Goal: Transaction & Acquisition: Obtain resource

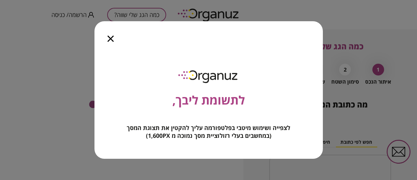
click at [112, 39] on icon "button" at bounding box center [111, 39] width 6 height 6
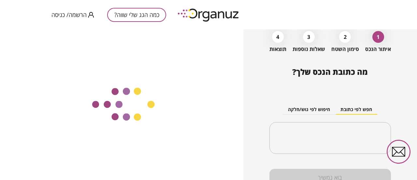
scroll to position [63, 0]
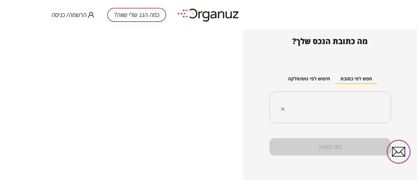
click at [352, 101] on input "text" at bounding box center [332, 107] width 101 height 16
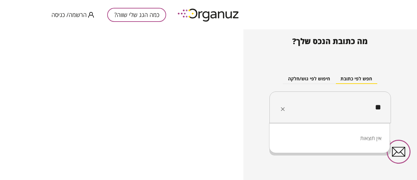
type input "*"
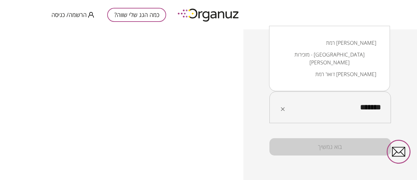
click at [363, 49] on li "רמת [PERSON_NAME]" at bounding box center [330, 43] width 104 height 12
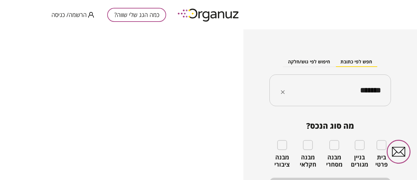
scroll to position [95, 0]
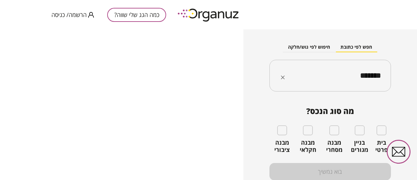
type input "*******"
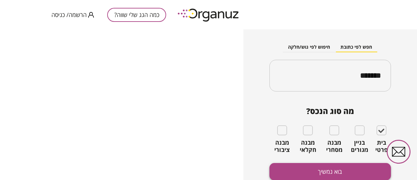
click at [347, 171] on button "בוא נמשיך" at bounding box center [331, 171] width 122 height 17
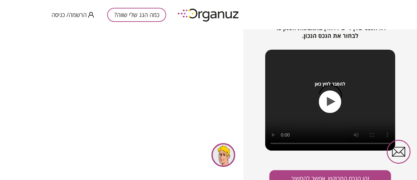
scroll to position [114, 0]
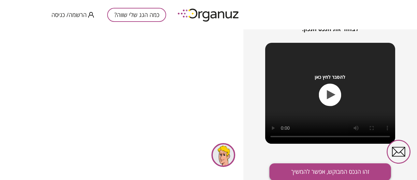
click at [308, 171] on button "זהו הנכס המבוקש, אפשר להמשיך" at bounding box center [331, 171] width 122 height 17
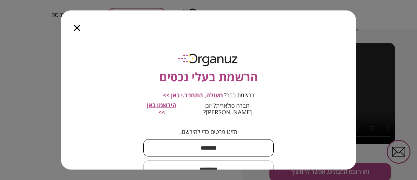
click at [222, 142] on input "text" at bounding box center [208, 147] width 130 height 19
type input "****"
type input "***"
type input "**********"
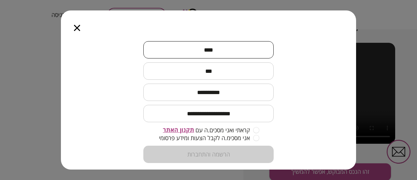
scroll to position [102, 0]
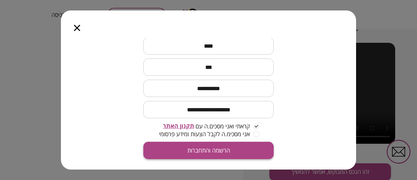
click at [216, 142] on button "הרשמה והתחברות" at bounding box center [208, 150] width 130 height 17
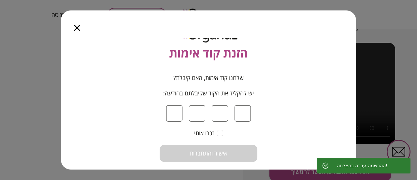
scroll to position [33, 0]
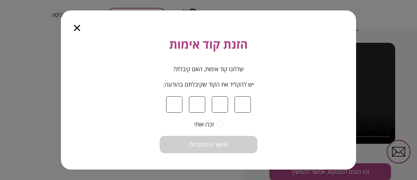
type input "*"
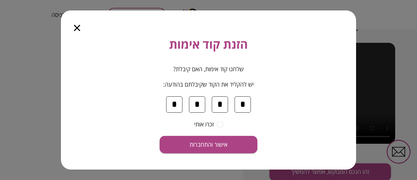
type input "*"
click at [160, 136] on button "אישור והתחברות" at bounding box center [209, 144] width 98 height 17
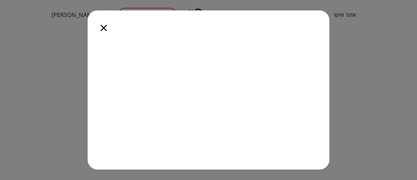
click at [103, 29] on icon "button" at bounding box center [104, 28] width 6 height 6
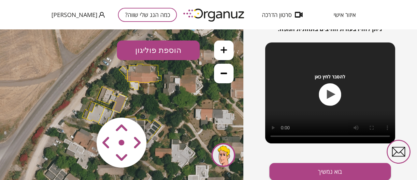
click at [120, 97] on polygon at bounding box center [112, 99] width 30 height 26
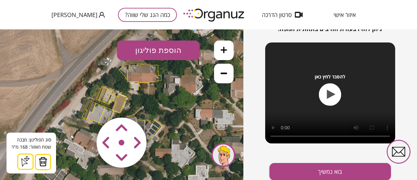
click at [223, 73] on icon at bounding box center [224, 73] width 7 height 2
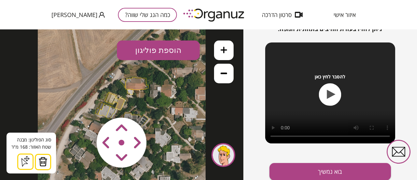
click at [158, 53] on button "הוספת פוליגון" at bounding box center [158, 50] width 83 height 20
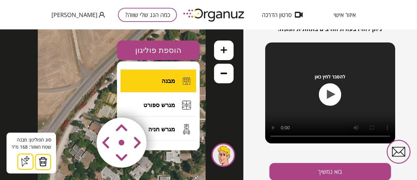
click at [155, 77] on button "מבנה" at bounding box center [159, 80] width 76 height 23
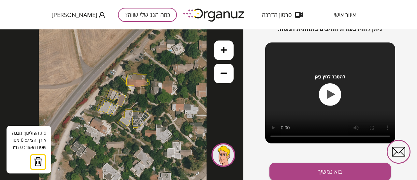
drag, startPoint x: 120, startPoint y: 98, endPoint x: 121, endPoint y: 94, distance: 3.7
click at [121, 94] on icon at bounding box center [123, 101] width 168 height 168
click at [223, 52] on icon at bounding box center [224, 50] width 7 height 7
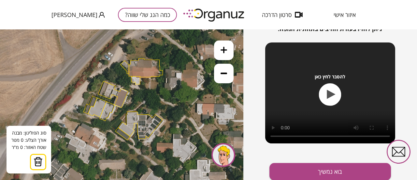
click at [223, 52] on icon at bounding box center [224, 50] width 7 height 7
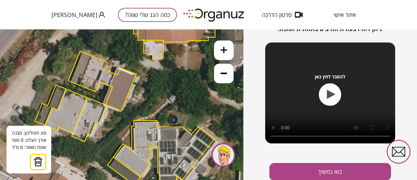
click at [223, 52] on icon at bounding box center [224, 50] width 7 height 7
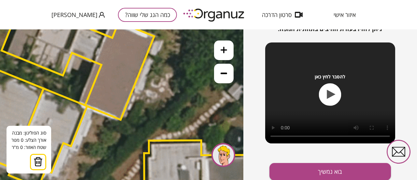
click at [220, 74] on button at bounding box center [224, 74] width 20 height 20
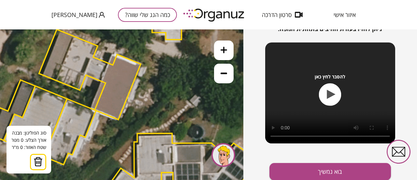
drag, startPoint x: 116, startPoint y: 50, endPoint x: 113, endPoint y: 57, distance: 7.5
click at [113, 57] on icon at bounding box center [124, 89] width 851 height 851
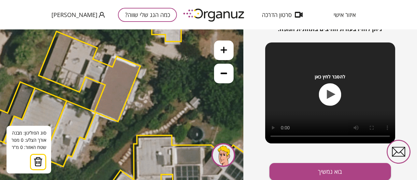
click at [113, 57] on icon at bounding box center [123, 91] width 851 height 851
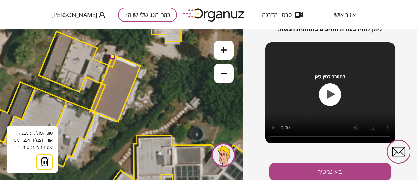
click at [89, 113] on polygon at bounding box center [69, 133] width 53 height 66
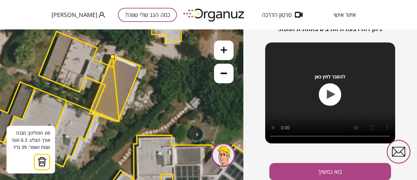
click at [119, 121] on polygon at bounding box center [104, 89] width 30 height 64
click at [120, 122] on polygon at bounding box center [104, 90] width 30 height 66
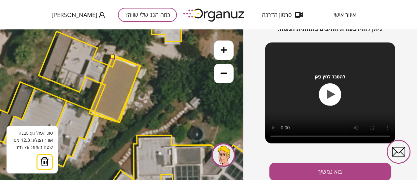
click at [140, 66] on polygon at bounding box center [114, 90] width 51 height 66
click at [113, 58] on button at bounding box center [112, 56] width 5 height 5
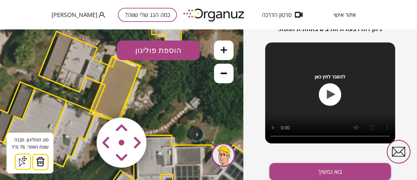
click at [318, 171] on button "בוא נמשיך" at bounding box center [331, 171] width 122 height 17
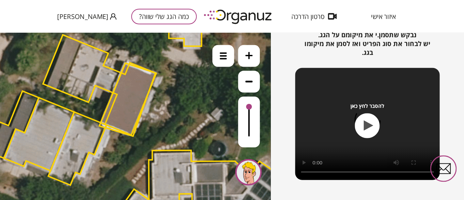
scroll to position [121, 0]
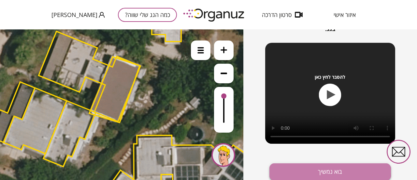
click at [318, 171] on button "בוא נמשיך" at bounding box center [331, 171] width 122 height 17
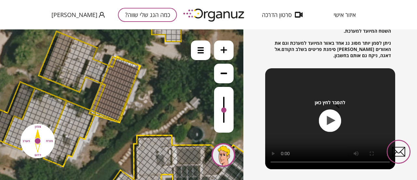
drag, startPoint x: 224, startPoint y: 95, endPoint x: 221, endPoint y: 111, distance: 15.5
click at [221, 111] on div at bounding box center [224, 110] width 20 height 46
click at [114, 58] on div at bounding box center [115, 58] width 6 height 5
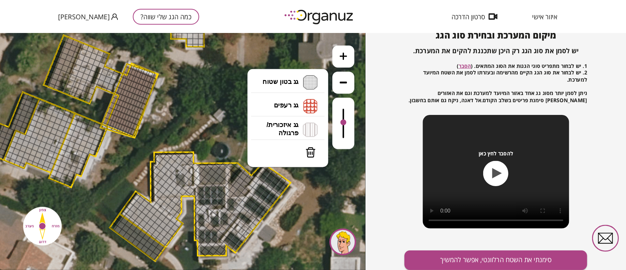
scroll to position [62, 0]
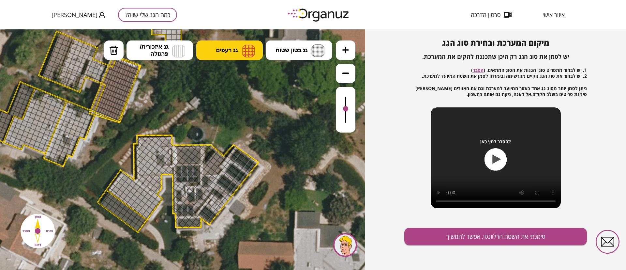
click at [222, 50] on span "גג רעפים" at bounding box center [227, 50] width 22 height 7
click at [228, 146] on div ".st0 { fill: #FFFFFF; } 76" at bounding box center [182, 149] width 365 height 240
click at [114, 80] on div at bounding box center [116, 79] width 7 height 7
click at [113, 72] on div at bounding box center [113, 73] width 7 height 7
click at [116, 68] on div at bounding box center [115, 68] width 7 height 7
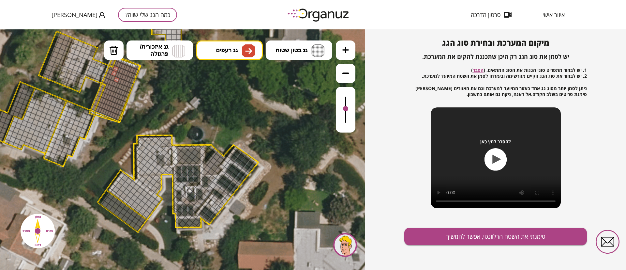
click at [113, 78] on div at bounding box center [112, 77] width 7 height 7
click at [109, 87] on div at bounding box center [108, 86] width 7 height 7
click at [111, 67] on div at bounding box center [111, 66] width 7 height 7
click at [109, 74] on div at bounding box center [107, 75] width 7 height 7
click at [110, 69] on div at bounding box center [109, 71] width 7 height 7
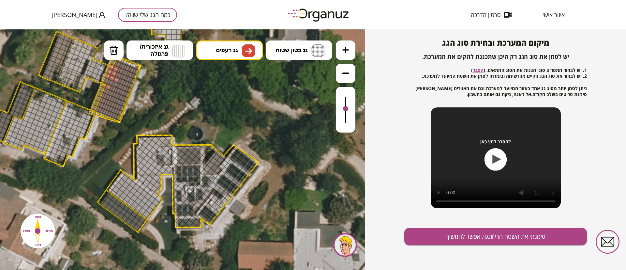
click at [102, 93] on div at bounding box center [104, 95] width 7 height 7
click at [101, 87] on div at bounding box center [101, 89] width 7 height 7
click at [99, 94] on div at bounding box center [100, 93] width 7 height 7
click at [98, 100] on div at bounding box center [98, 98] width 7 height 7
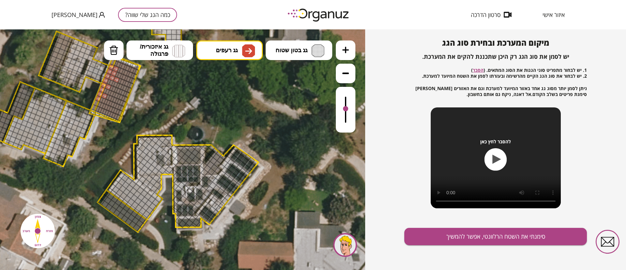
click at [97, 103] on div at bounding box center [96, 102] width 7 height 7
click at [96, 108] on div at bounding box center [94, 107] width 7 height 7
click at [98, 110] on div at bounding box center [98, 109] width 7 height 7
click at [101, 112] on div at bounding box center [103, 111] width 7 height 7
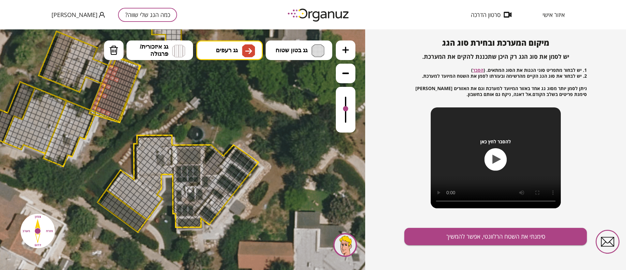
click at [110, 113] on div at bounding box center [107, 113] width 7 height 7
click at [113, 115] on div at bounding box center [112, 115] width 7 height 7
drag, startPoint x: 115, startPoint y: 115, endPoint x: 118, endPoint y: 117, distance: 3.5
click at [115, 116] on div at bounding box center [116, 116] width 7 height 7
click at [118, 117] on div at bounding box center [116, 116] width 7 height 7
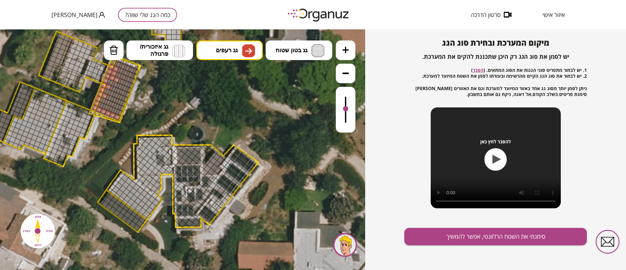
click at [121, 113] on div at bounding box center [122, 114] width 4 height 6
click at [119, 113] on div at bounding box center [118, 112] width 7 height 7
click at [116, 111] on div at bounding box center [114, 110] width 7 height 7
click at [113, 110] on div at bounding box center [114, 110] width 7 height 7
click at [109, 109] on div at bounding box center [109, 108] width 7 height 7
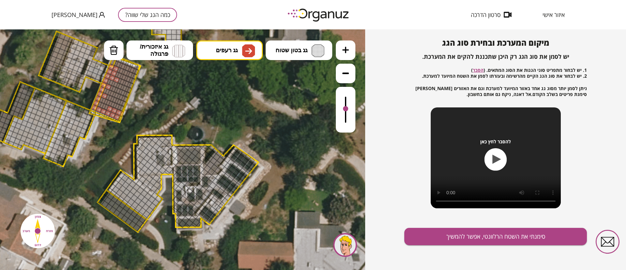
click at [106, 108] on div at bounding box center [105, 106] width 7 height 7
click at [102, 104] on div at bounding box center [100, 104] width 7 height 7
click at [101, 99] on div at bounding box center [102, 100] width 7 height 7
click at [104, 100] on div at bounding box center [102, 100] width 7 height 7
click at [107, 101] on div at bounding box center [107, 102] width 7 height 7
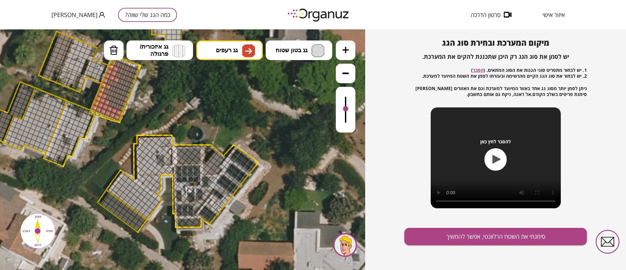
click at [112, 102] on div at bounding box center [111, 104] width 7 height 7
click at [116, 105] on div at bounding box center [116, 105] width 7 height 7
click at [120, 107] on div at bounding box center [120, 107] width 7 height 7
click at [125, 103] on div at bounding box center [126, 105] width 4 height 6
click at [117, 103] on div at bounding box center [117, 101] width 7 height 7
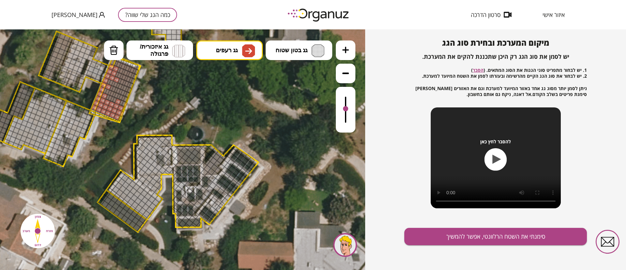
click at [124, 103] on div at bounding box center [122, 103] width 7 height 7
click at [109, 98] on div at bounding box center [108, 97] width 7 height 7
click at [109, 97] on div at bounding box center [108, 97] width 7 height 7
click at [105, 90] on div at bounding box center [106, 91] width 7 height 7
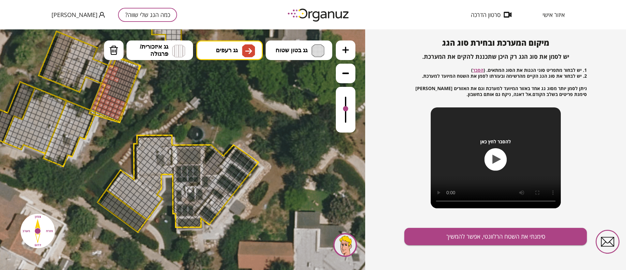
click at [111, 93] on div at bounding box center [110, 93] width 7 height 7
click at [111, 86] on div at bounding box center [112, 88] width 7 height 7
click at [120, 91] on div at bounding box center [121, 92] width 7 height 7
click at [117, 90] on div at bounding box center [117, 90] width 7 height 7
click at [127, 94] on div at bounding box center [126, 94] width 7 height 7
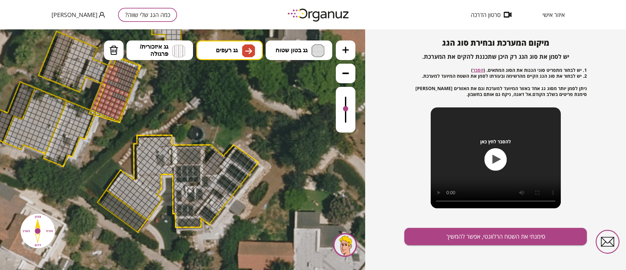
click at [114, 94] on div at bounding box center [115, 95] width 7 height 7
click at [118, 96] on div at bounding box center [119, 97] width 7 height 7
drag, startPoint x: 122, startPoint y: 97, endPoint x: 125, endPoint y: 99, distance: 3.5
click at [122, 98] on div at bounding box center [124, 98] width 7 height 7
click at [125, 99] on div at bounding box center [124, 98] width 7 height 7
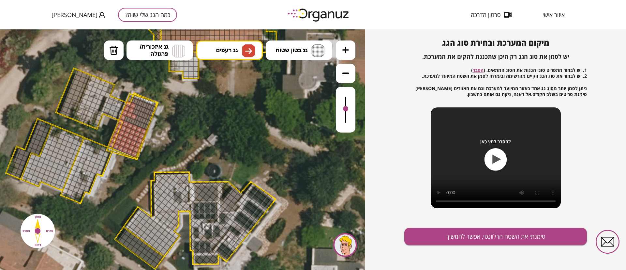
drag, startPoint x: 178, startPoint y: 133, endPoint x: 185, endPoint y: 147, distance: 15.3
click at [185, 147] on icon at bounding box center [141, 128] width 851 height 851
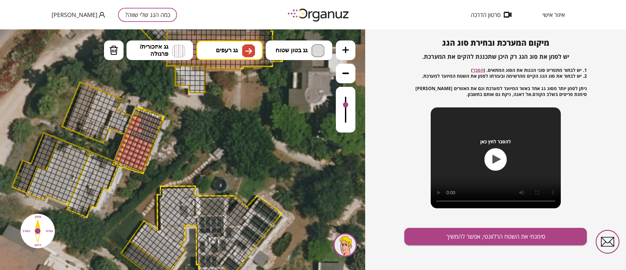
click at [346, 105] on div at bounding box center [345, 104] width 5 height 5
click at [349, 45] on button at bounding box center [346, 50] width 20 height 20
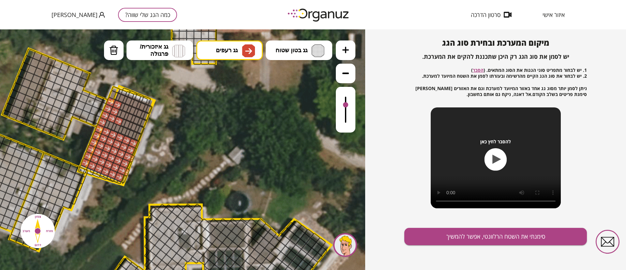
click at [114, 88] on div at bounding box center [115, 90] width 9 height 8
click at [125, 92] on div at bounding box center [122, 93] width 9 height 8
click at [132, 95] on div at bounding box center [130, 95] width 10 height 8
drag, startPoint x: 122, startPoint y: 88, endPoint x: 130, endPoint y: 91, distance: 9.0
click at [126, 90] on polygon at bounding box center [116, 136] width 76 height 98
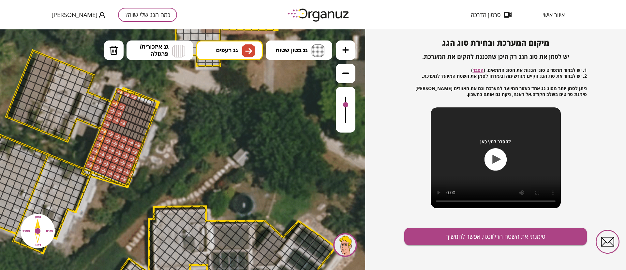
click at [138, 98] on div at bounding box center [141, 99] width 10 height 9
click at [146, 100] on div at bounding box center [148, 102] width 10 height 9
click at [152, 104] on div at bounding box center [150, 103] width 10 height 10
click at [155, 103] on polygon at bounding box center [120, 138] width 76 height 98
click at [153, 110] on div at bounding box center [151, 111] width 10 height 10
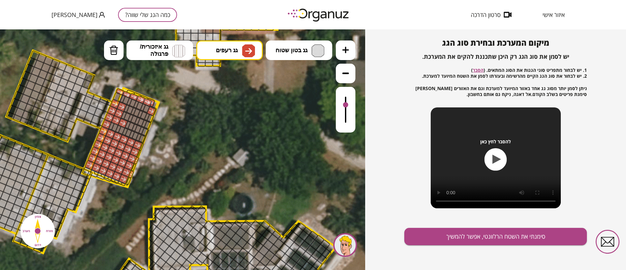
click at [141, 106] on div at bounding box center [145, 108] width 10 height 10
click at [143, 106] on div at bounding box center [145, 108] width 10 height 10
click at [131, 103] on div at bounding box center [131, 103] width 10 height 10
click at [128, 101] on div at bounding box center [131, 103] width 10 height 10
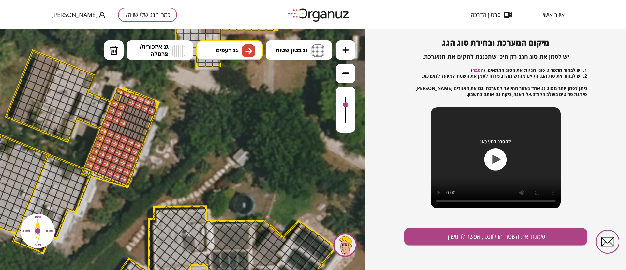
click at [123, 100] on div at bounding box center [124, 100] width 10 height 10
click at [119, 96] on div at bounding box center [118, 97] width 10 height 10
click at [128, 107] on div at bounding box center [128, 109] width 10 height 10
drag, startPoint x: 131, startPoint y: 111, endPoint x: 141, endPoint y: 113, distance: 10.7
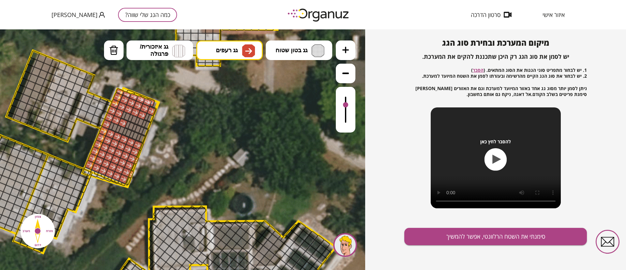
drag, startPoint x: 142, startPoint y: 114, endPoint x: 149, endPoint y: 118, distance: 8.5
click at [143, 115] on div at bounding box center [142, 115] width 10 height 10
drag, startPoint x: 146, startPoint y: 116, endPoint x: 150, endPoint y: 120, distance: 5.3
click at [149, 118] on div at bounding box center [148, 118] width 10 height 10
click at [149, 122] on div at bounding box center [146, 124] width 10 height 10
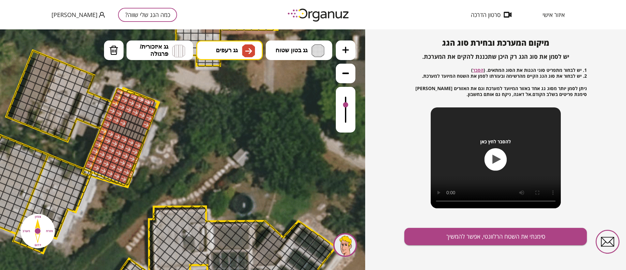
click at [143, 120] on div at bounding box center [139, 122] width 10 height 10
click at [134, 118] on div at bounding box center [132, 119] width 10 height 10
click at [129, 117] on div at bounding box center [132, 119] width 10 height 10
click at [124, 117] on div at bounding box center [125, 116] width 10 height 10
click at [114, 124] on div at bounding box center [113, 127] width 10 height 10
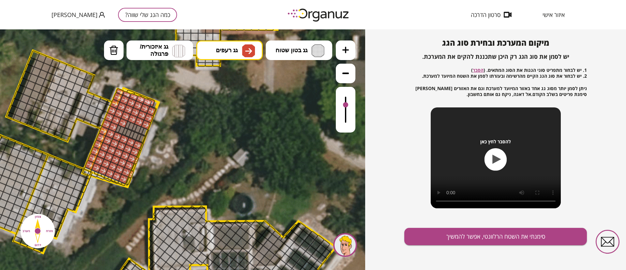
drag, startPoint x: 119, startPoint y: 130, endPoint x: 127, endPoint y: 132, distance: 8.9
click at [119, 130] on div at bounding box center [120, 130] width 10 height 10
click at [128, 133] on div at bounding box center [127, 132] width 10 height 10
click at [129, 127] on div at bounding box center [130, 126] width 10 height 10
click at [136, 129] on div at bounding box center [136, 128] width 10 height 10
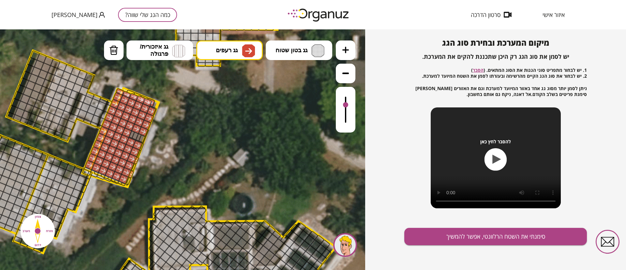
drag, startPoint x: 140, startPoint y: 129, endPoint x: 144, endPoint y: 131, distance: 5.0
click at [142, 130] on div at bounding box center [143, 131] width 10 height 10
click at [144, 131] on div at bounding box center [143, 131] width 10 height 10
drag, startPoint x: 144, startPoint y: 136, endPoint x: 141, endPoint y: 136, distance: 3.6
click at [144, 136] on div at bounding box center [140, 138] width 10 height 10
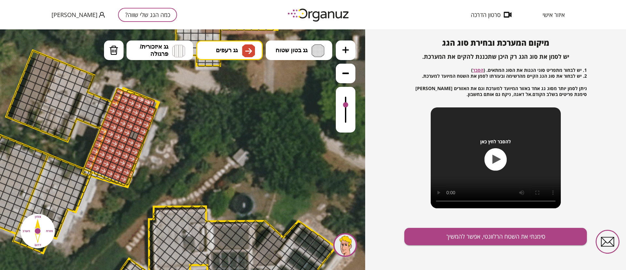
click at [130, 134] on div at bounding box center [133, 135] width 10 height 10
click at [417, 179] on button "סימנתי את השטח הרלוונטי, אפשר להמשיך" at bounding box center [495, 236] width 183 height 17
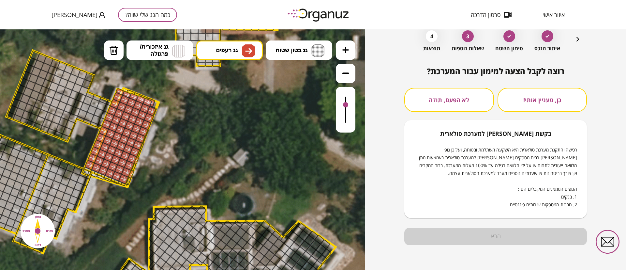
scroll to position [33, 0]
click at [417, 102] on button "לא הפעם, תודה" at bounding box center [449, 100] width 90 height 24
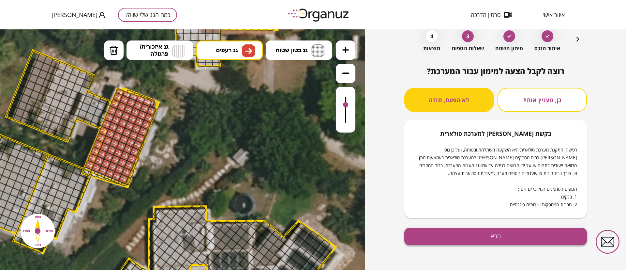
click at [417, 179] on button "הבא" at bounding box center [495, 236] width 183 height 17
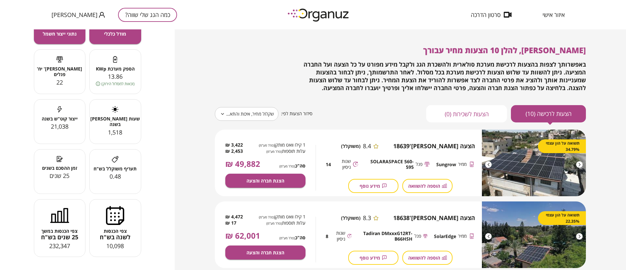
click at [380, 179] on button "מידע נוסף" at bounding box center [373, 186] width 50 height 14
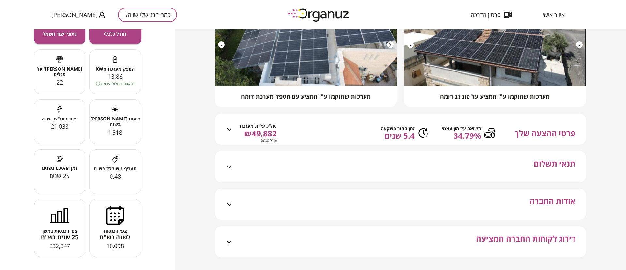
scroll to position [98, 0]
click at [225, 133] on icon at bounding box center [229, 129] width 8 height 8
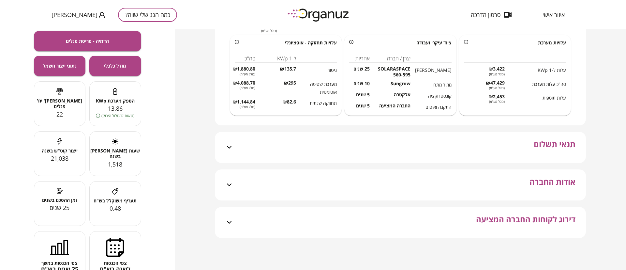
scroll to position [0, 0]
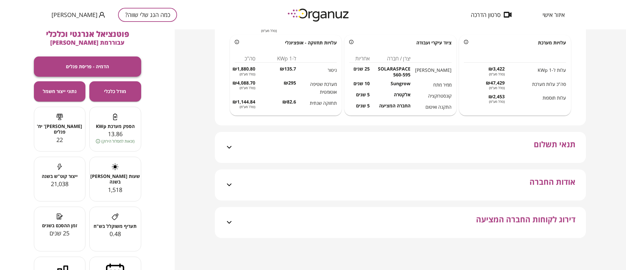
click at [88, 66] on span "הדמיה - פריסת פנלים" at bounding box center [87, 67] width 43 height 6
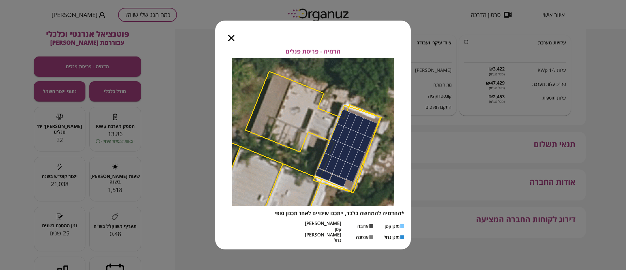
click at [235, 42] on div at bounding box center [231, 34] width 32 height 27
click at [233, 41] on icon "button" at bounding box center [231, 38] width 6 height 6
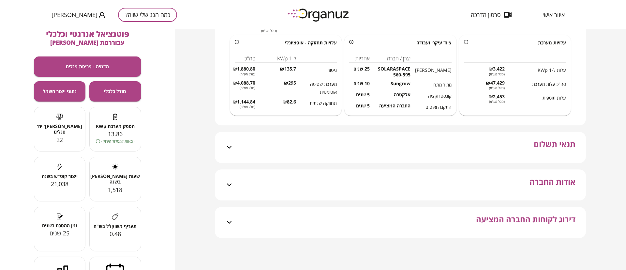
click at [227, 148] on icon at bounding box center [229, 147] width 8 height 8
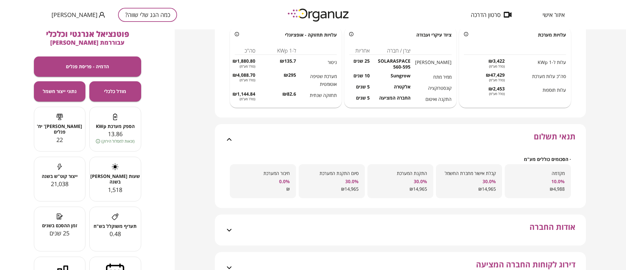
scroll to position [264, 0]
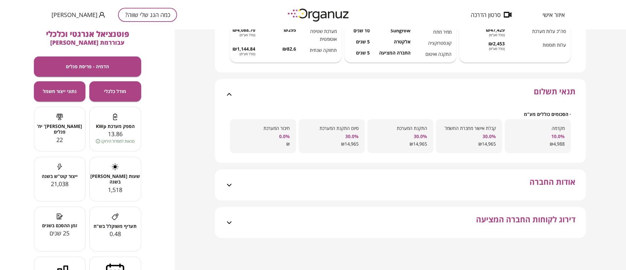
click at [229, 179] on icon at bounding box center [229, 185] width 5 height 3
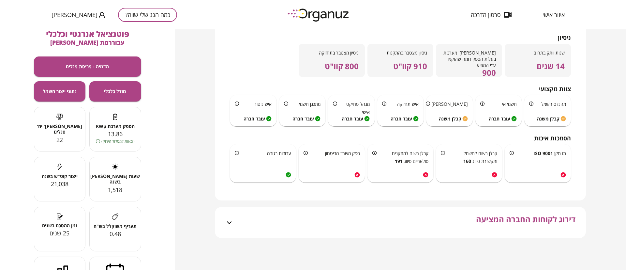
scroll to position [466, 0]
click at [230, 179] on icon at bounding box center [229, 222] width 8 height 8
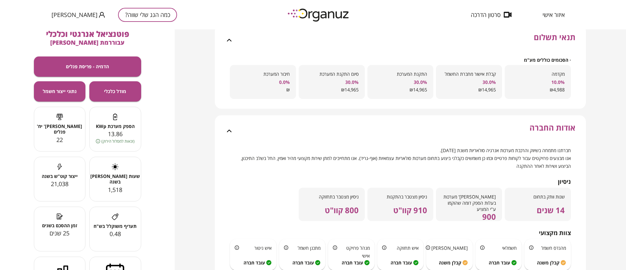
scroll to position [118, 0]
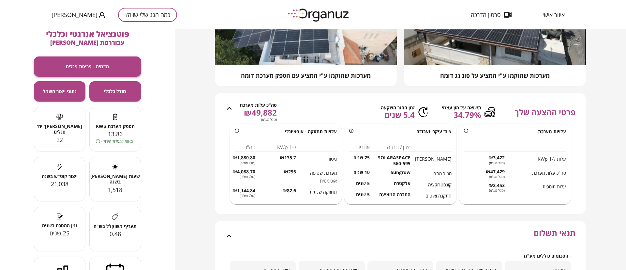
click at [83, 66] on span "הדמיה - פריסת פנלים" at bounding box center [87, 67] width 43 height 6
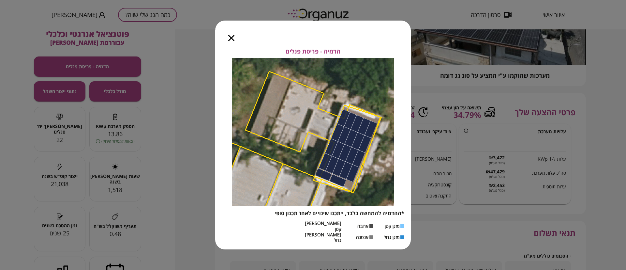
click at [64, 92] on div "הדמיה - פריסת פנלים *ההדמיה להמחשה בלבד, ייתכנו שינויים לאחר תכנון סופי מזגן קט…" at bounding box center [313, 135] width 626 height 270
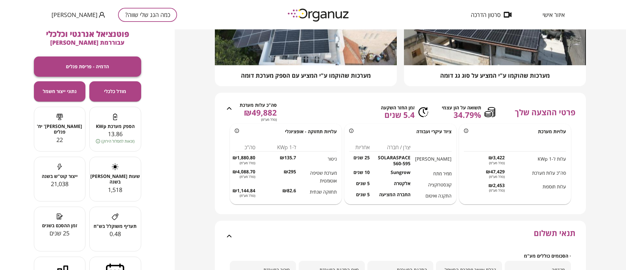
click at [72, 65] on span "הדמיה - פריסת פנלים" at bounding box center [87, 67] width 43 height 6
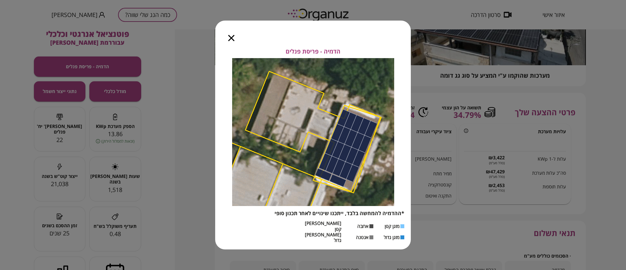
click at [238, 45] on div at bounding box center [231, 34] width 32 height 27
click at [239, 41] on div at bounding box center [231, 34] width 32 height 27
click at [231, 41] on icon "button" at bounding box center [231, 38] width 6 height 6
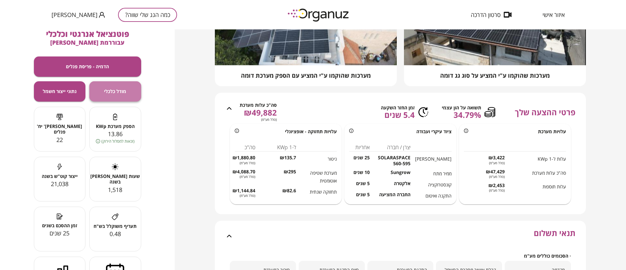
click at [106, 88] on span "מודל כלכלי" at bounding box center [115, 91] width 22 height 6
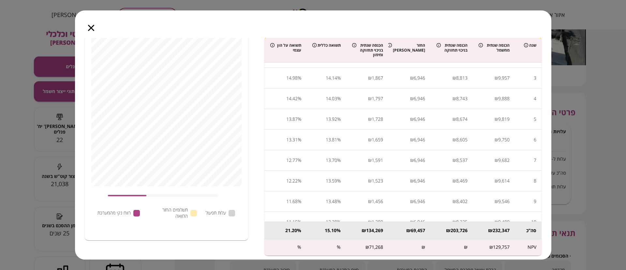
scroll to position [0, 0]
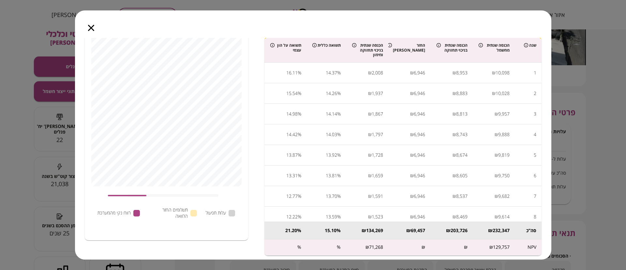
click at [92, 26] on icon "button" at bounding box center [91, 28] width 6 height 6
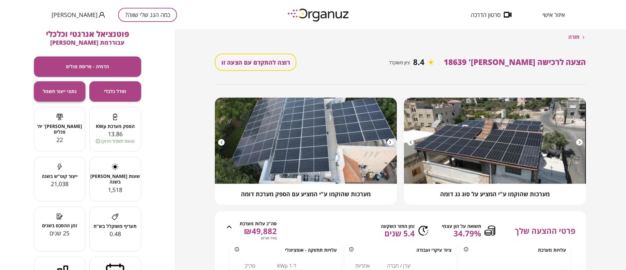
click at [50, 93] on span "נתוני ייצור חשמל" at bounding box center [60, 91] width 34 height 6
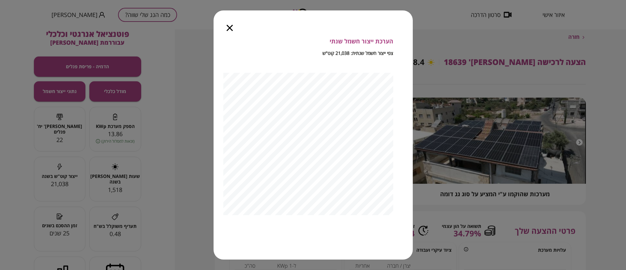
click at [53, 128] on div "הערכת ייצור חשמל שנתי צפי ייצור חשמל שנתית: 21,038 קוט"ש" at bounding box center [313, 135] width 626 height 270
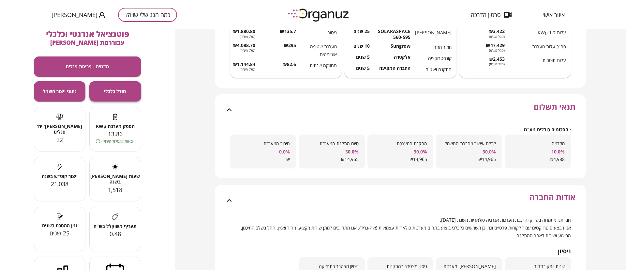
click at [113, 91] on span "מודל כלכלי" at bounding box center [115, 91] width 22 height 6
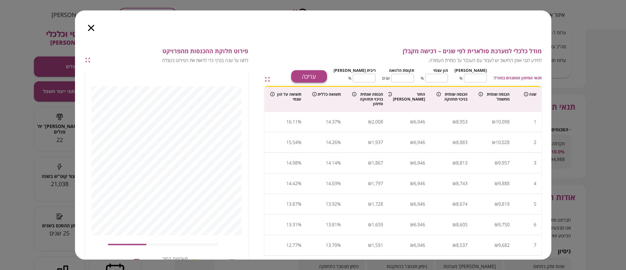
click at [327, 72] on button "עריכה" at bounding box center [309, 76] width 36 height 12
drag, startPoint x: 479, startPoint y: 78, endPoint x: 485, endPoint y: 79, distance: 6.0
click at [417, 78] on input "**" at bounding box center [475, 77] width 23 height 17
click at [417, 80] on input "**" at bounding box center [475, 77] width 23 height 17
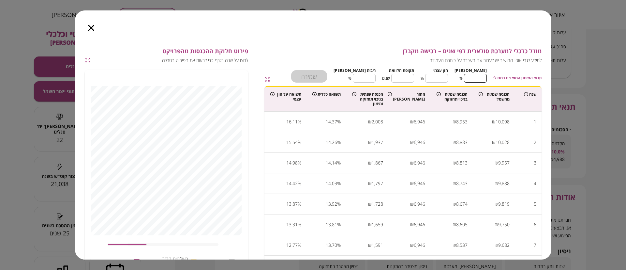
click at [417, 80] on input "**" at bounding box center [475, 77] width 23 height 17
type input "*"
type input "***"
click at [327, 78] on button "שמירה" at bounding box center [309, 76] width 36 height 12
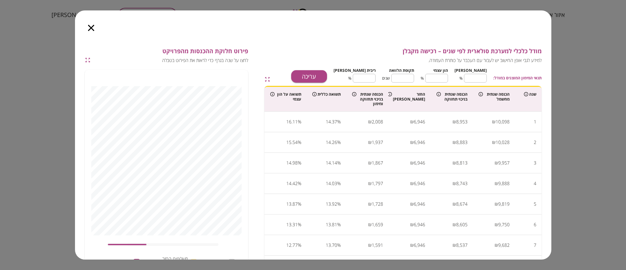
type input "**"
type input "*"
type input "***"
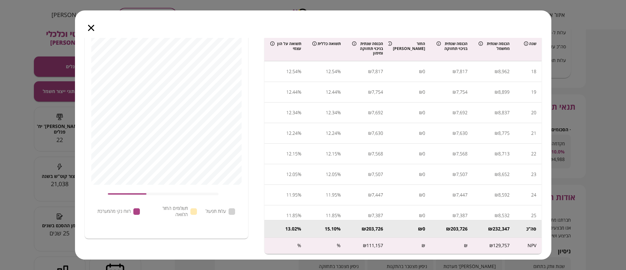
scroll to position [355, 0]
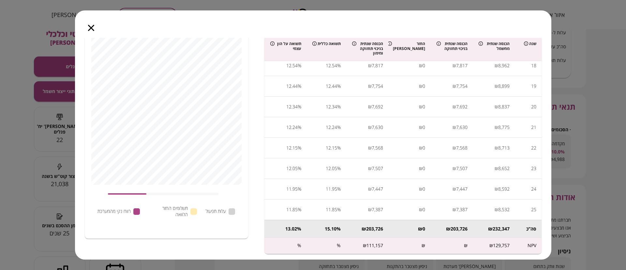
click at [89, 27] on icon "button" at bounding box center [91, 28] width 6 height 6
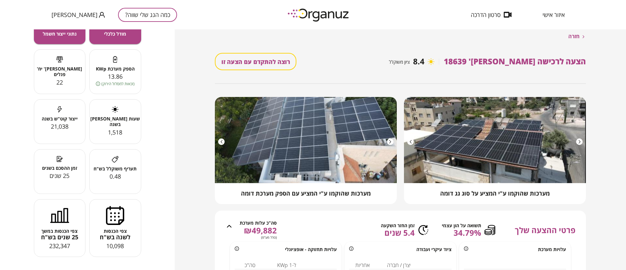
scroll to position [0, 0]
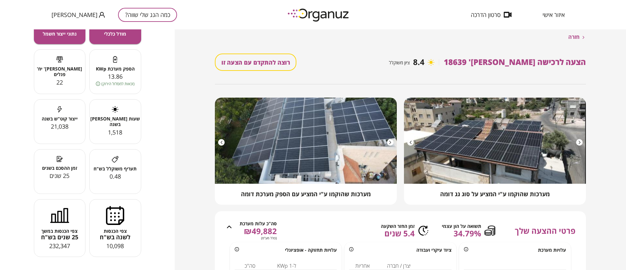
click at [254, 64] on button "רוצה להתקדם עם הצעה זו" at bounding box center [256, 61] width 82 height 17
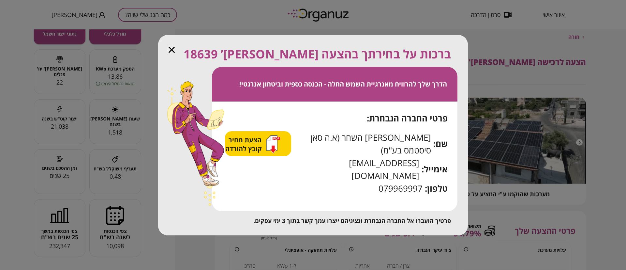
click at [263, 153] on span "הצעת מחיר קובץ להורדה" at bounding box center [244, 144] width 38 height 18
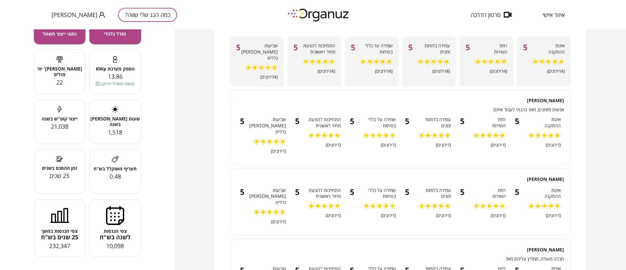
scroll to position [685, 0]
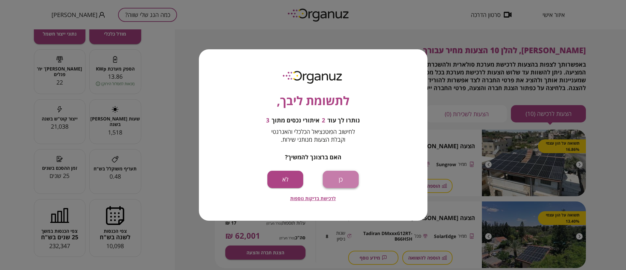
click at [338, 179] on button "כן" at bounding box center [341, 179] width 36 height 17
